Goal: Task Accomplishment & Management: Use online tool/utility

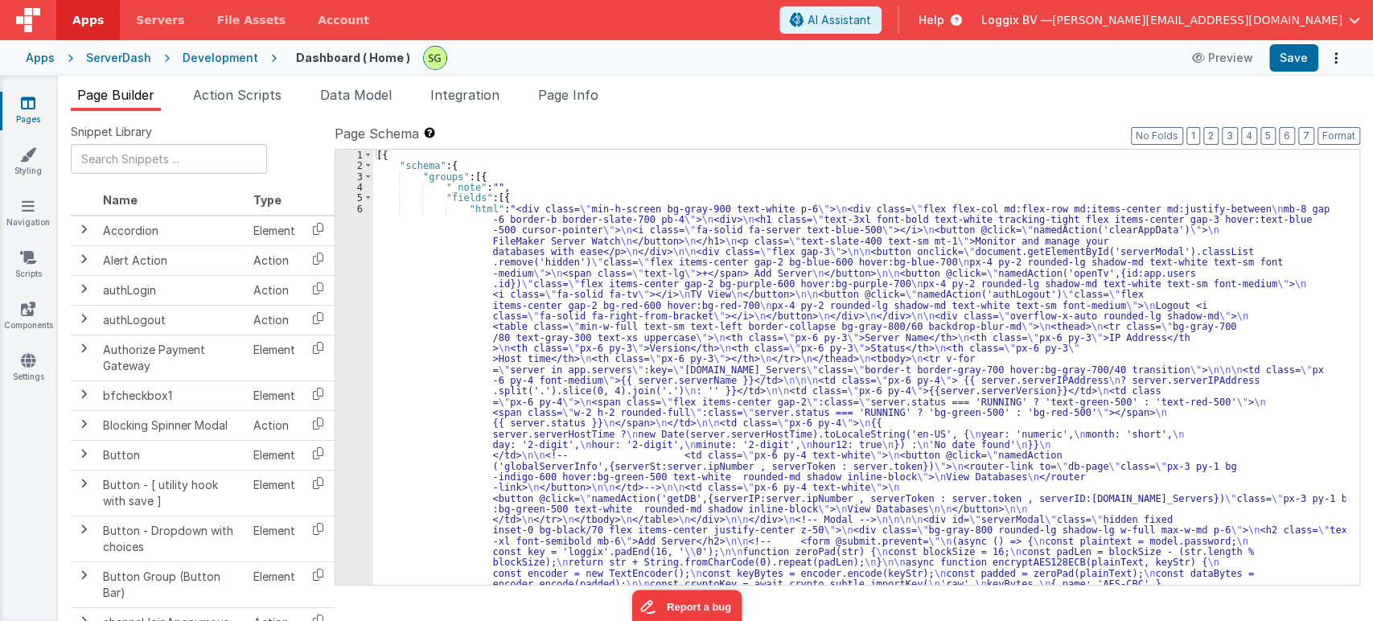
click at [37, 108] on link "Pages" at bounding box center [28, 111] width 58 height 32
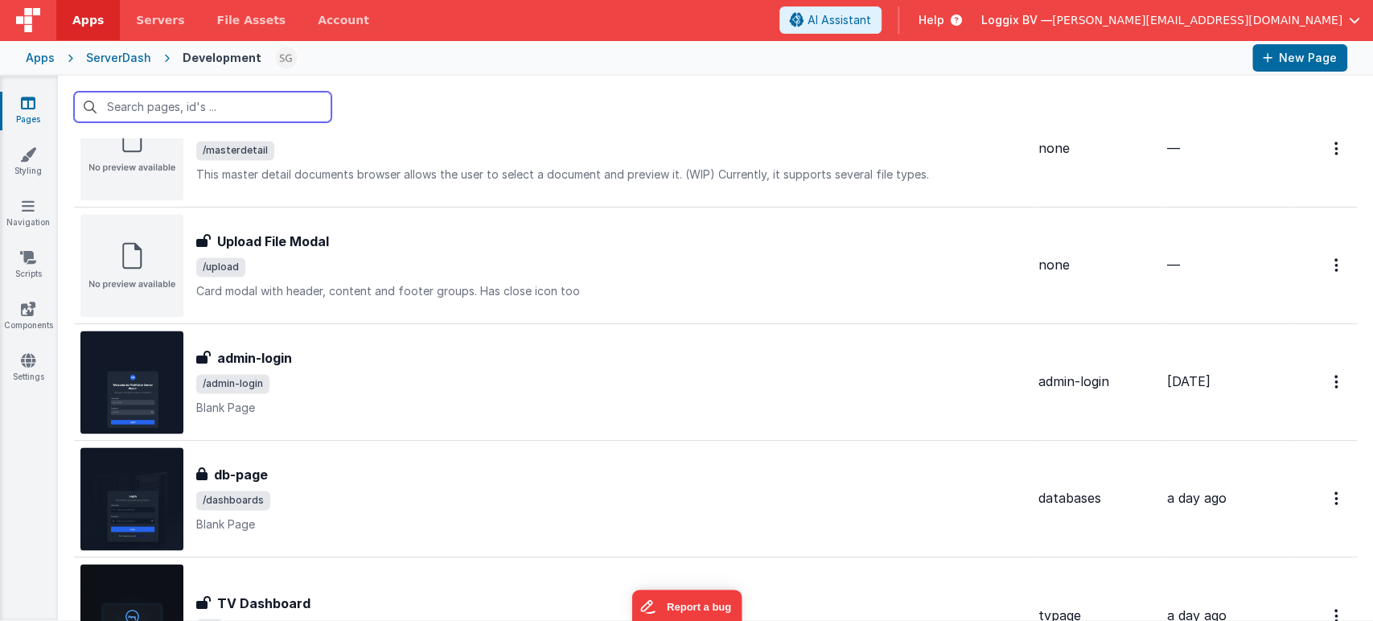
scroll to position [1726, 0]
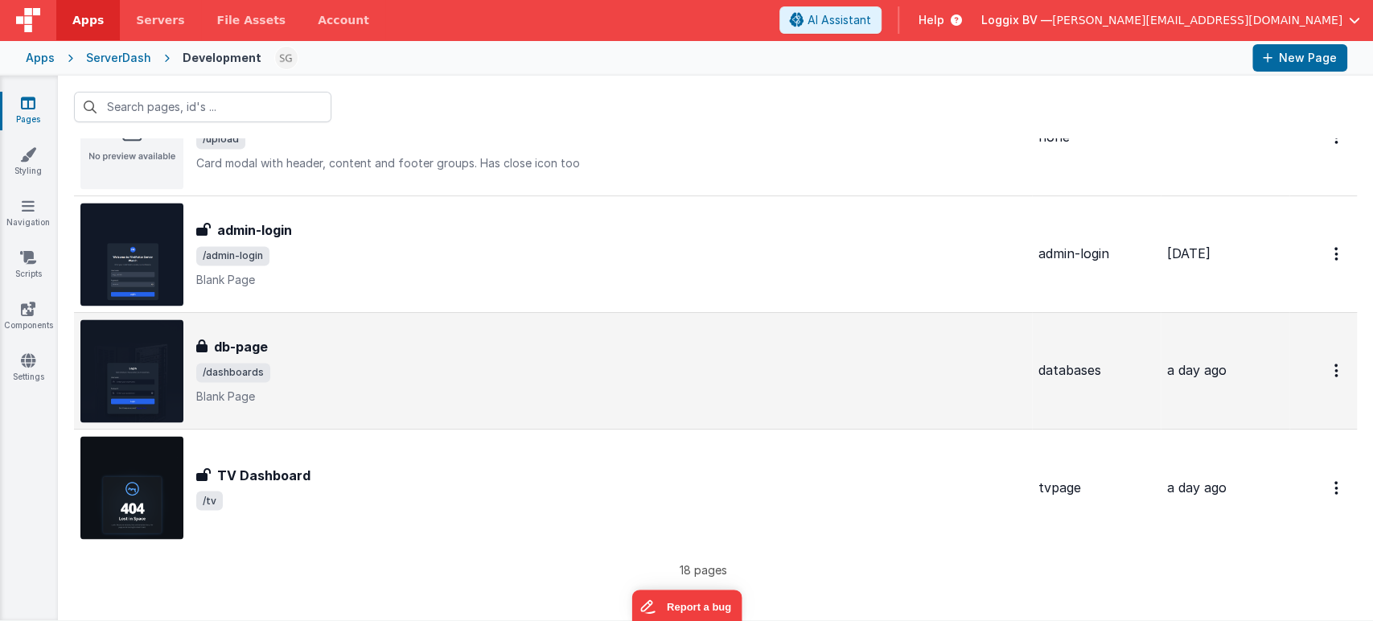
click at [474, 389] on p "Blank Page" at bounding box center [611, 397] width 830 height 16
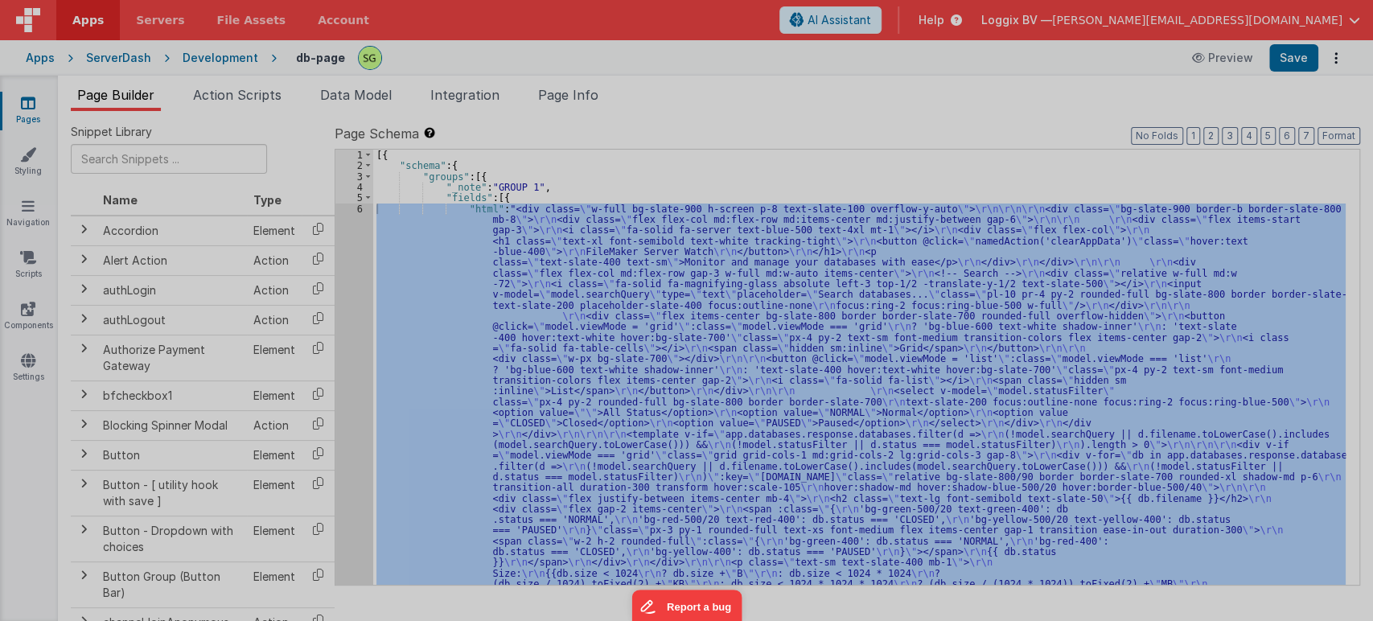
click at [358, 205] on div at bounding box center [686, 310] width 1373 height 621
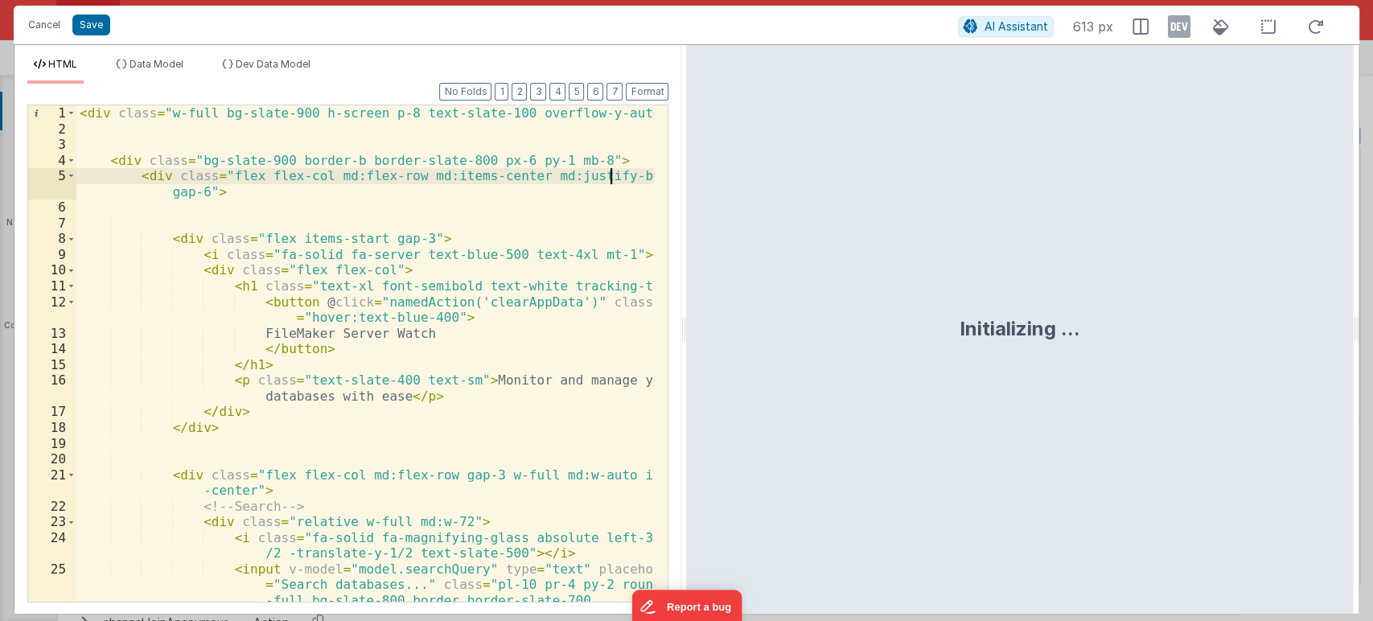
click at [465, 282] on div "< div class = "w-full bg-slate-900 h-screen p-8 text-slate-100 overflow-y-auto"…" at bounding box center [365, 369] width 579 height 528
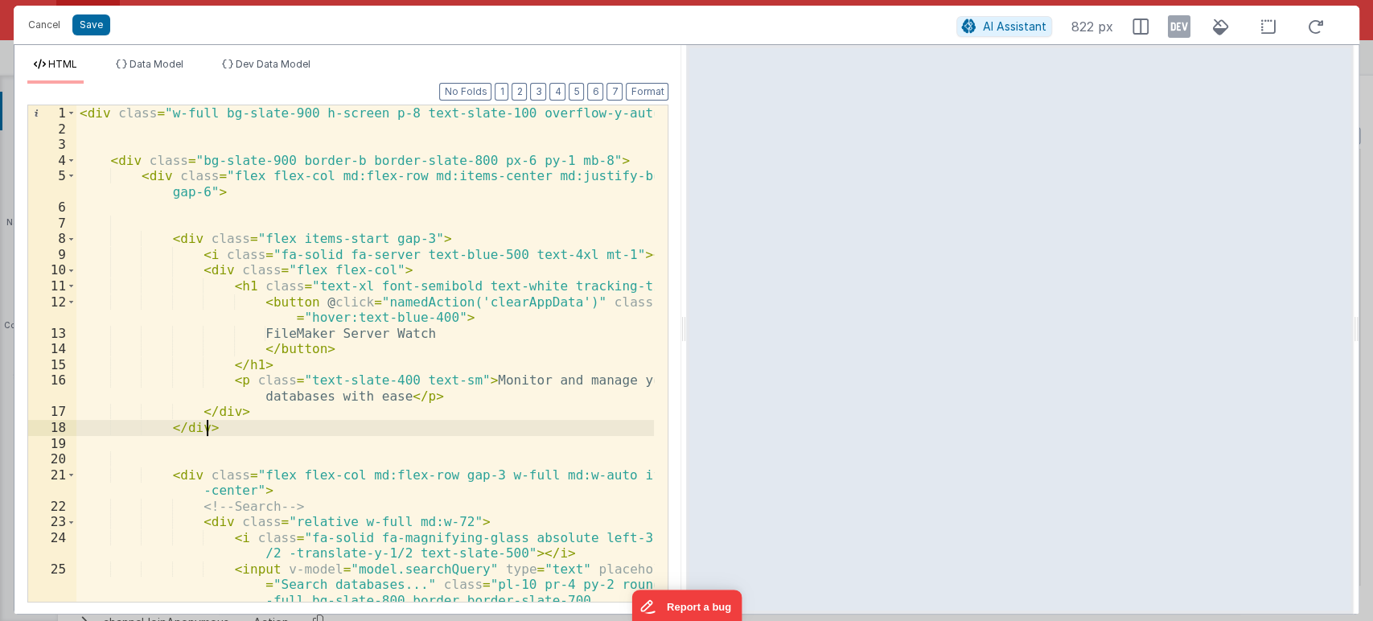
click at [270, 423] on div "< div class = "w-full bg-slate-900 h-screen p-8 text-slate-100 overflow-y-auto"…" at bounding box center [365, 369] width 579 height 528
click at [296, 238] on div "< div class = "w-full bg-slate-900 h-screen p-8 text-slate-100 overflow-y-auto"…" at bounding box center [365, 369] width 579 height 528
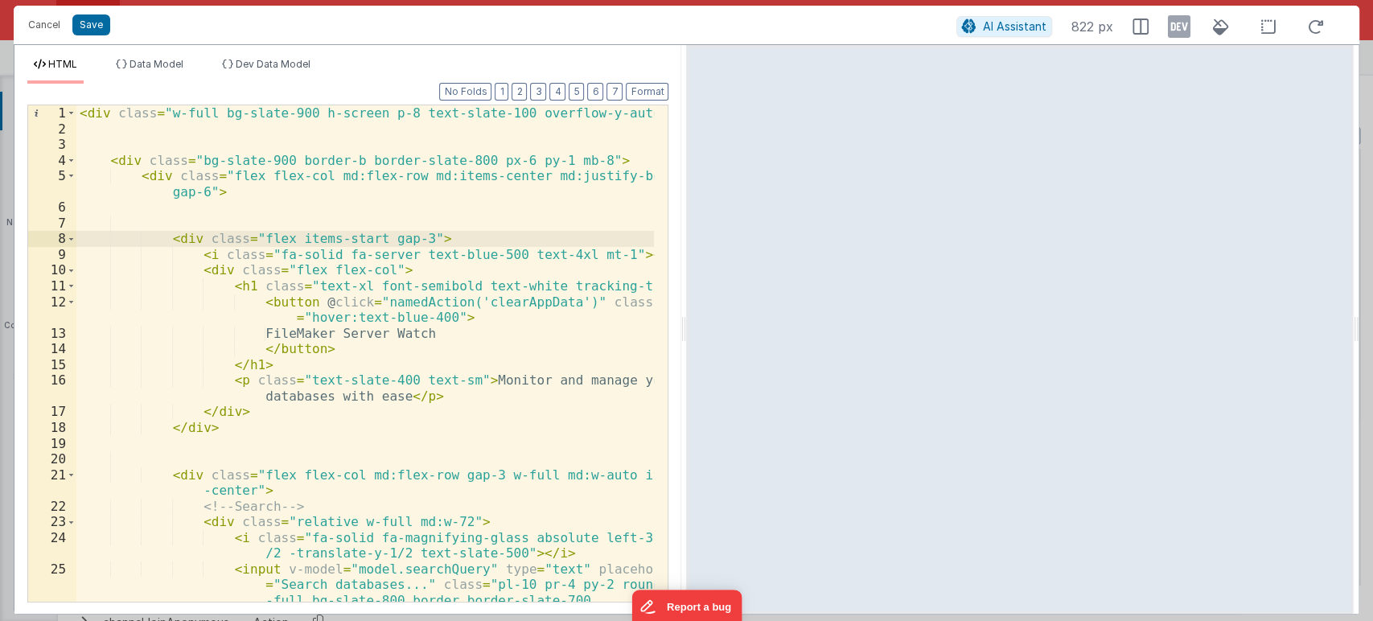
click at [375, 237] on div "< div class = "w-full bg-slate-900 h-screen p-8 text-slate-100 overflow-y-auto"…" at bounding box center [365, 369] width 579 height 528
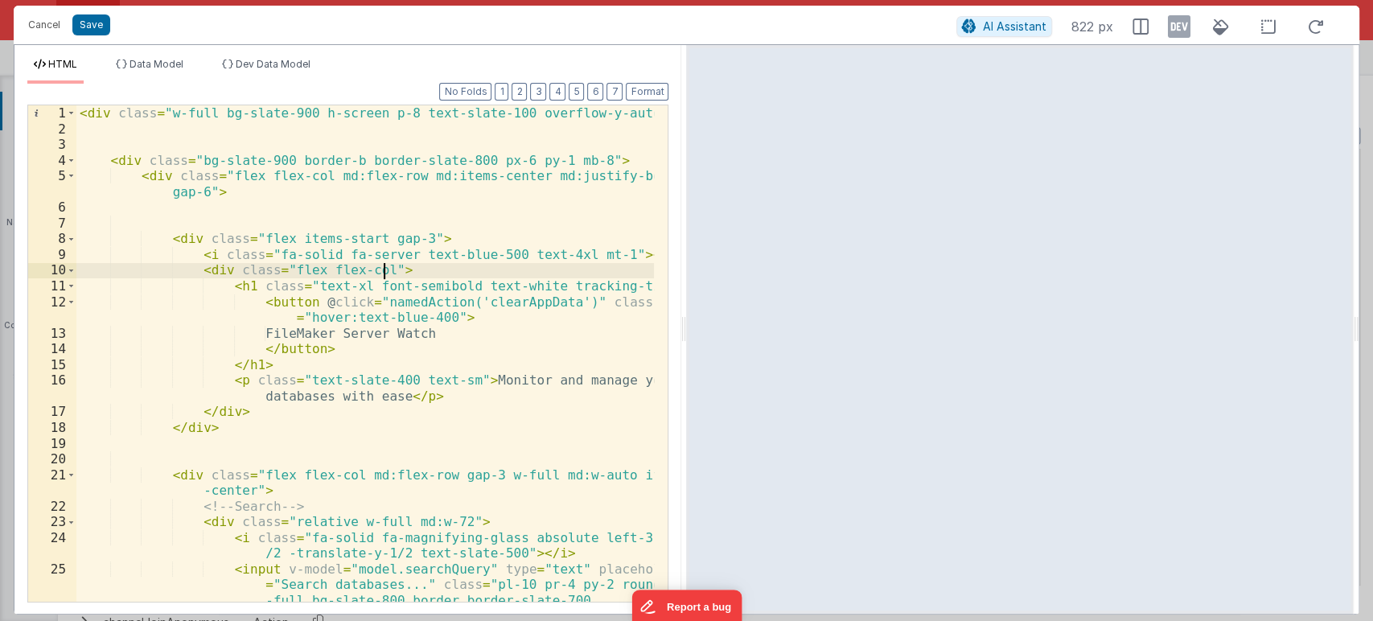
click at [397, 269] on div "< div class = "w-full bg-slate-900 h-screen p-8 text-slate-100 overflow-y-auto"…" at bounding box center [365, 369] width 579 height 528
click at [339, 275] on div "< div class = "w-full bg-slate-900 h-screen p-8 text-slate-100 overflow-y-auto"…" at bounding box center [365, 369] width 579 height 528
click at [360, 269] on div "< div class = "w-full bg-slate-900 h-screen p-8 text-slate-100 overflow-y-auto"…" at bounding box center [365, 369] width 579 height 528
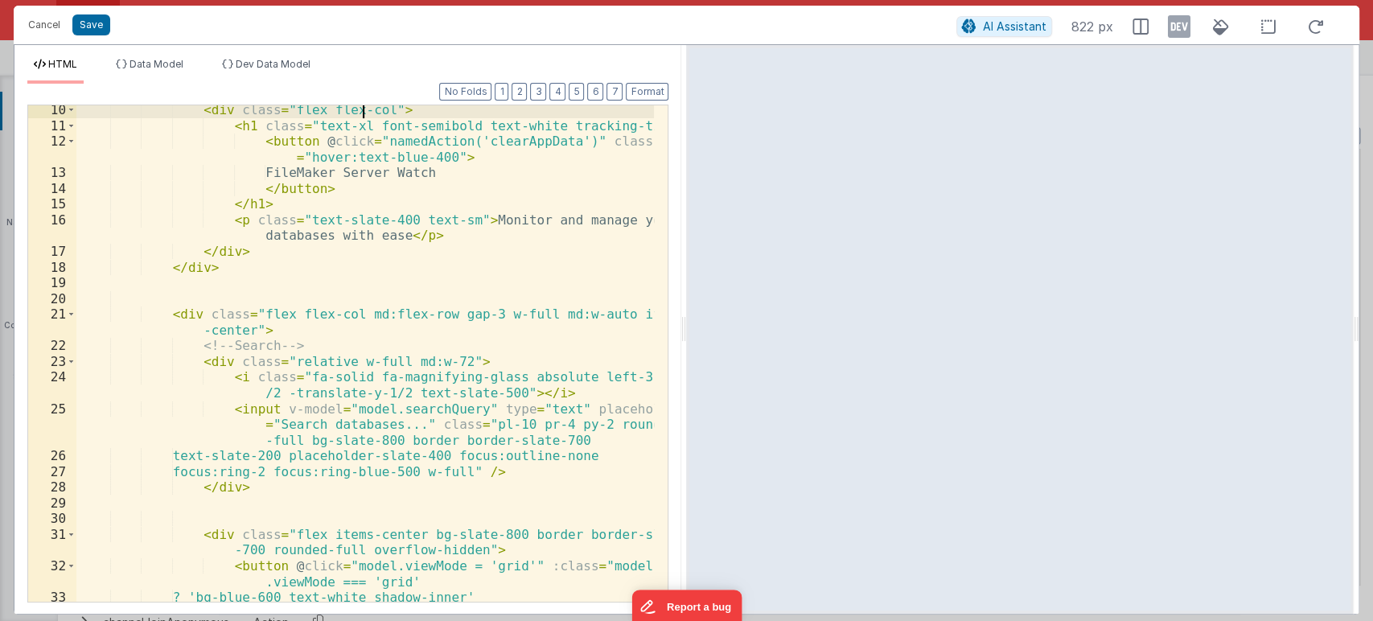
scroll to position [160, 0]
click at [215, 336] on div "< div class = "flex flex-col" > < h1 class = "text-xl font-semibold text-white …" at bounding box center [365, 381] width 579 height 559
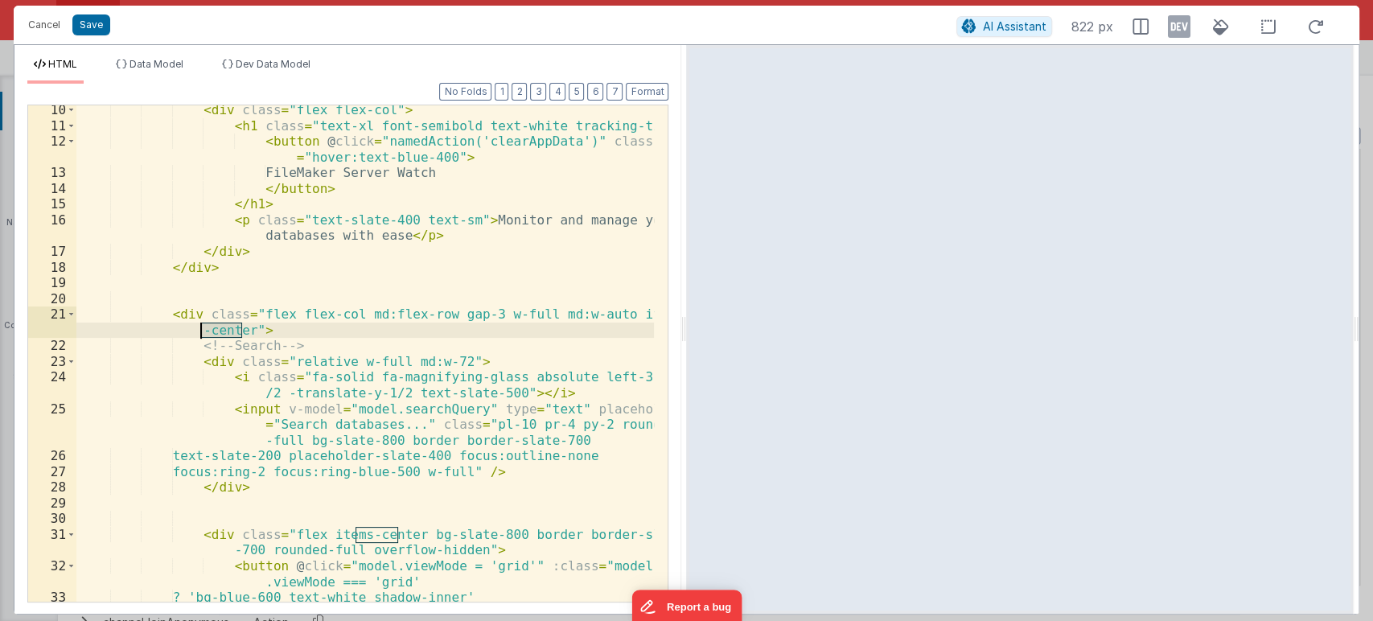
click at [319, 354] on div "< div class = "flex flex-col" > < h1 class = "text-xl font-semibold text-white …" at bounding box center [365, 381] width 579 height 559
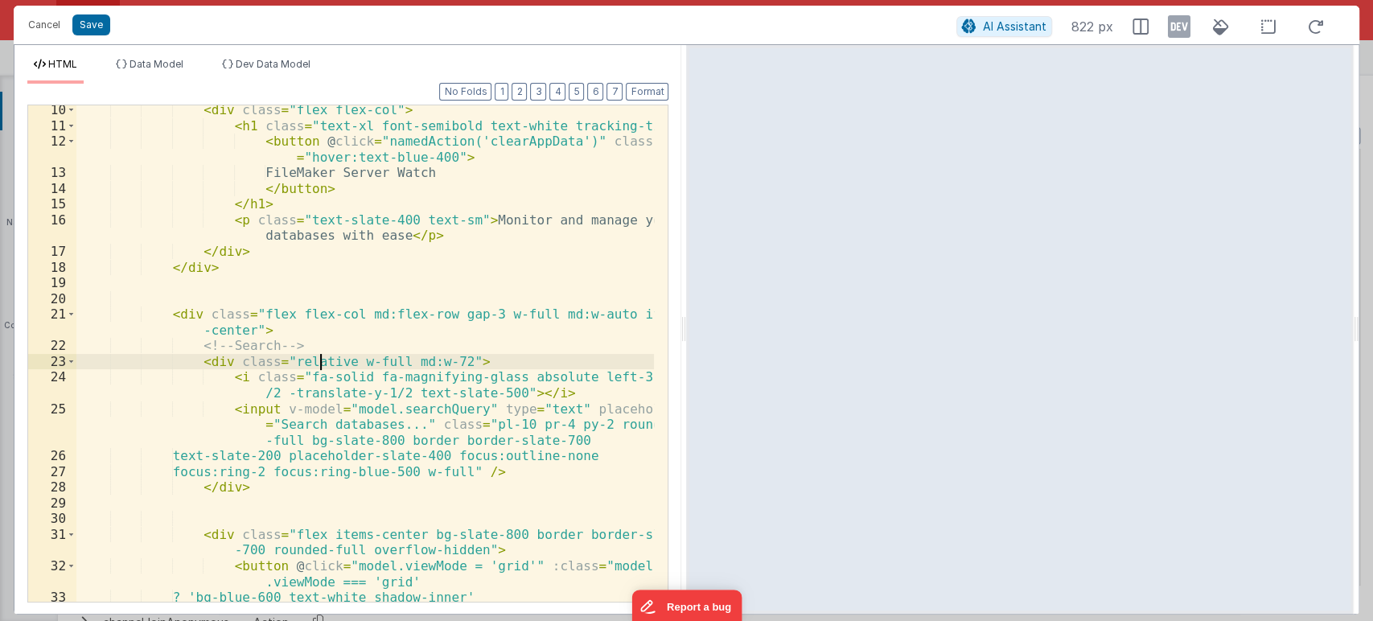
click at [373, 359] on div "< div class = "flex flex-col" > < h1 class = "text-xl font-semibold text-white …" at bounding box center [365, 381] width 579 height 559
click at [418, 364] on div "< div class = "flex flex-col" > < h1 class = "text-xl font-semibold text-white …" at bounding box center [365, 381] width 579 height 559
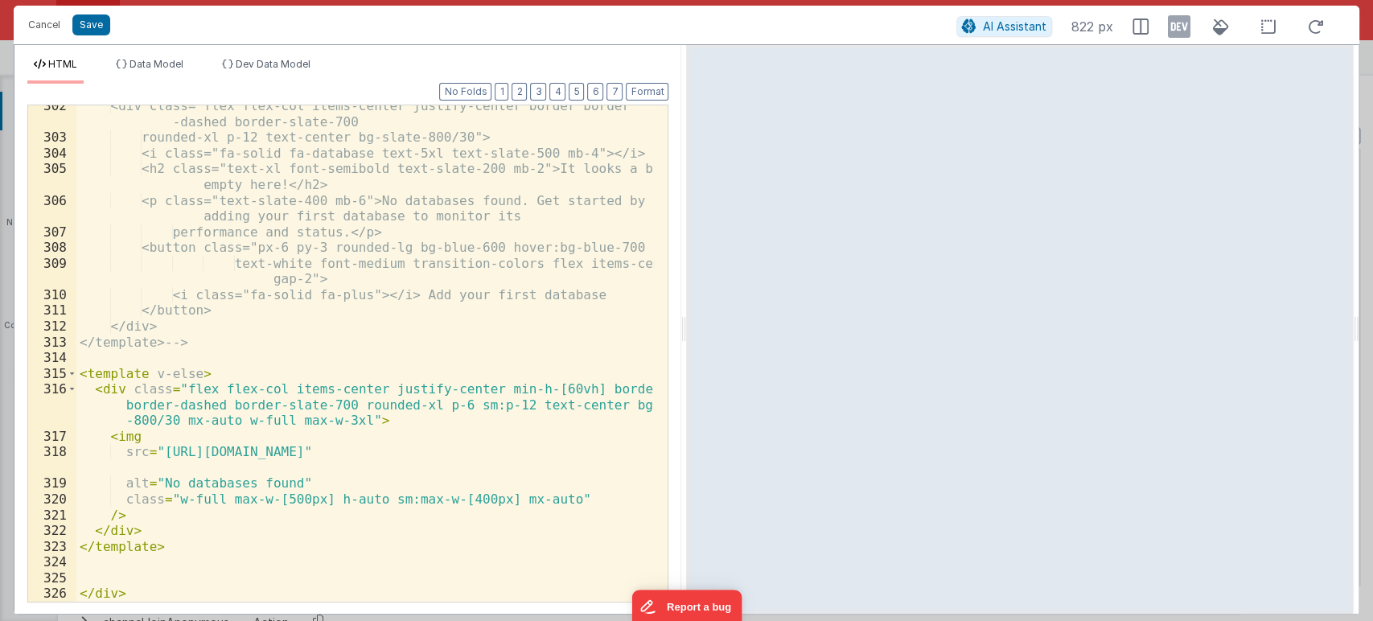
scroll to position [5766, 0]
click at [650, 91] on button "Format" at bounding box center [647, 92] width 43 height 18
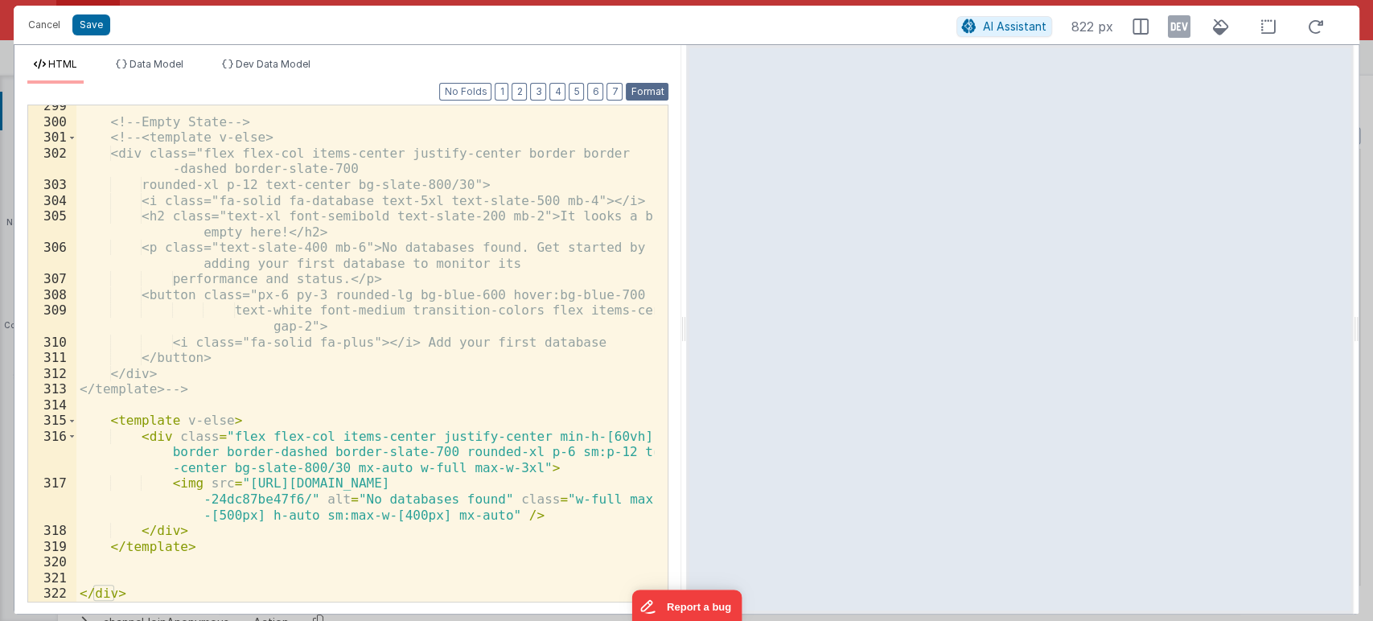
scroll to position [5718, 0]
click at [95, 25] on button "Save" at bounding box center [91, 24] width 38 height 21
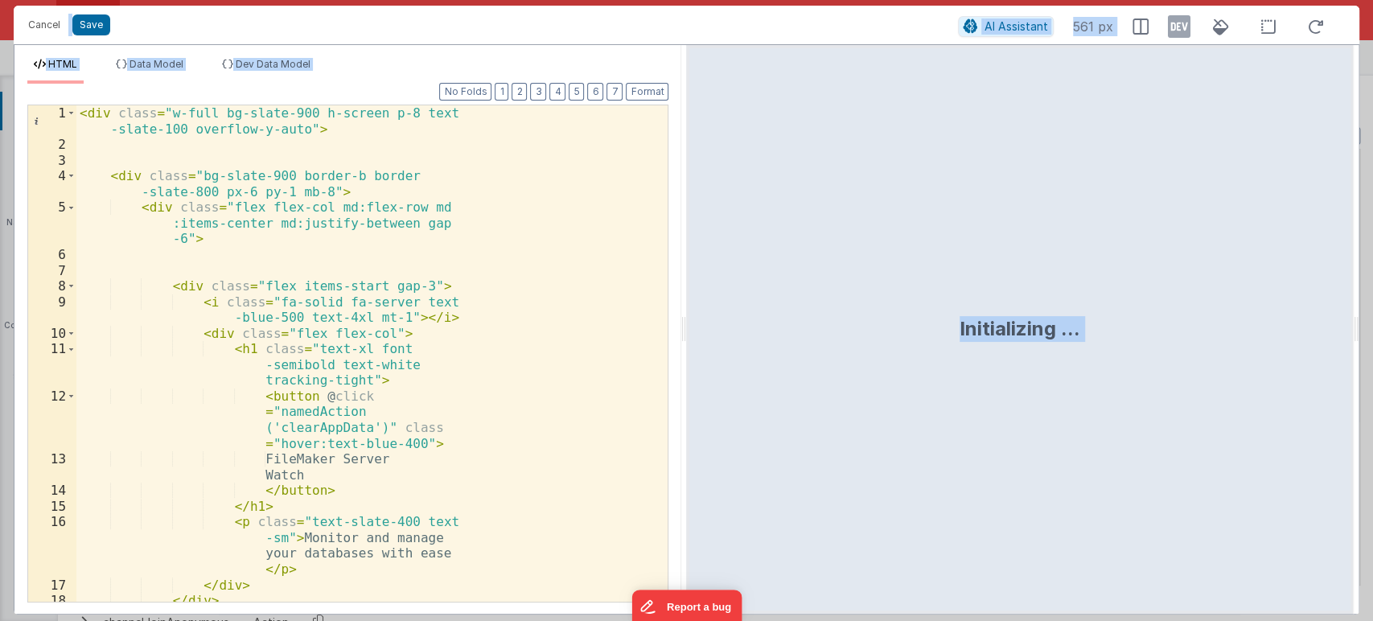
click at [517, 259] on div "< div class = "w-full bg-slate-900 h-screen p-8 text -slate-100 overflow-y-auto…" at bounding box center [365, 377] width 578 height 544
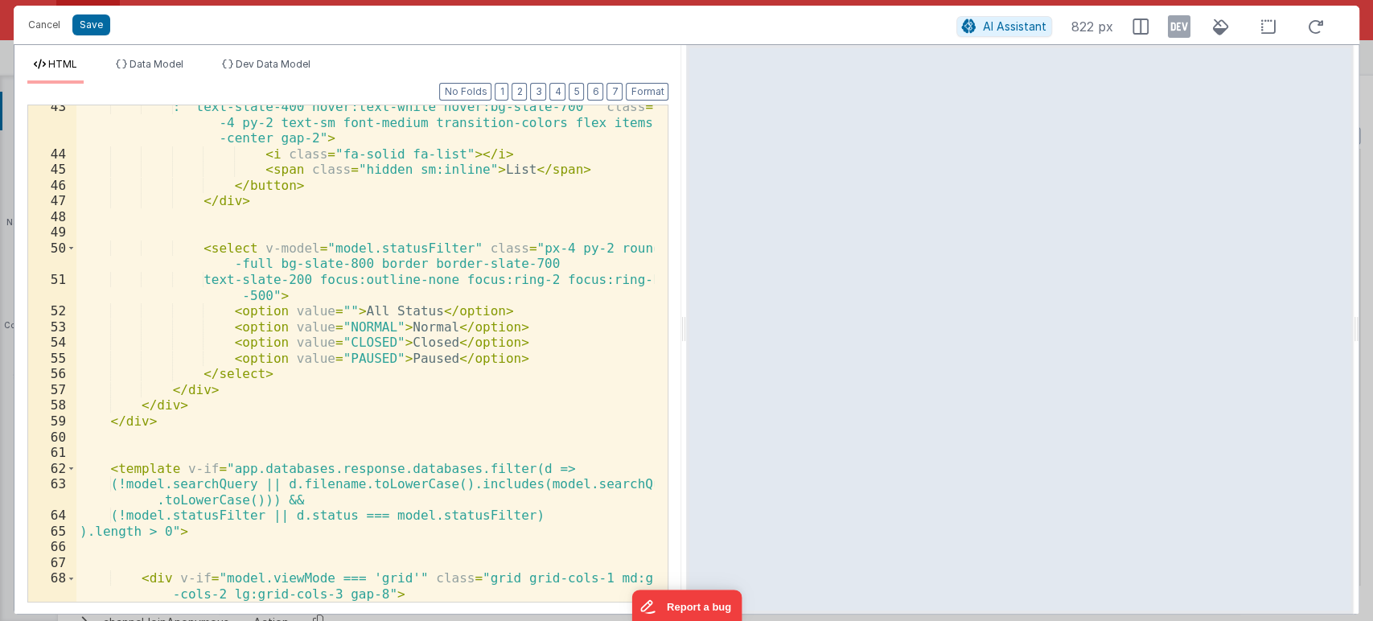
scroll to position [909, 0]
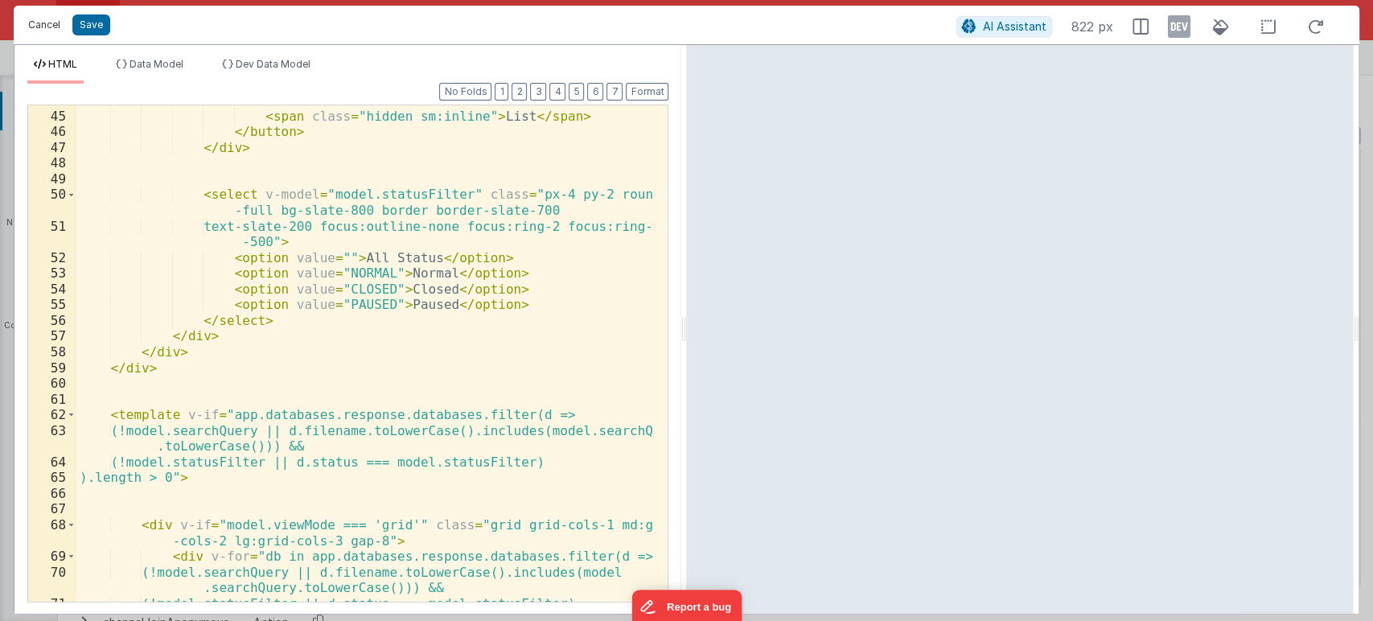
click at [56, 17] on button "Cancel" at bounding box center [44, 25] width 48 height 23
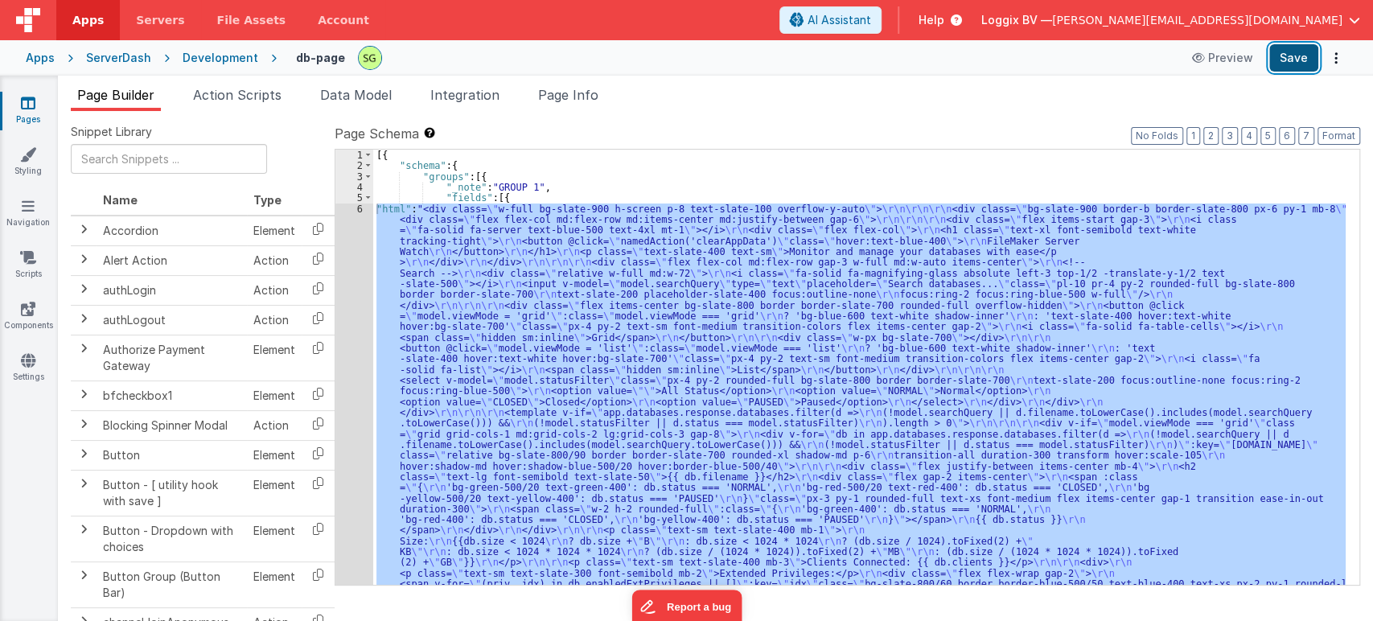
click at [1274, 64] on button "Save" at bounding box center [1294, 57] width 49 height 27
click at [555, 383] on div "[{ "schema" : { "groups" : [{ "_note" : "GROUP 1" , "fields" : [{ "html" : "<di…" at bounding box center [859, 367] width 973 height 435
